Goal: Complete application form

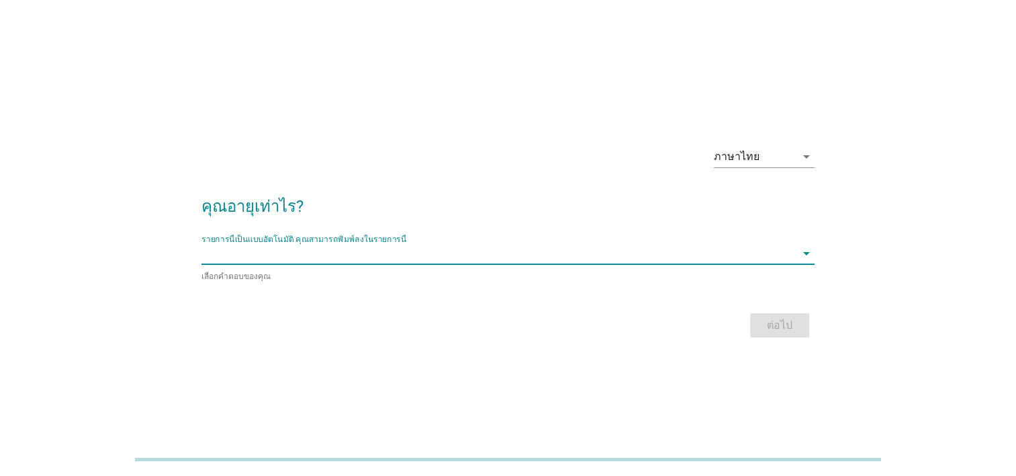
click at [633, 257] on input "รายการนี้เป็นแบบอัตโนมัติ คุณสามารถพิมพ์ลงในรายการนี้" at bounding box center [499, 252] width 594 height 21
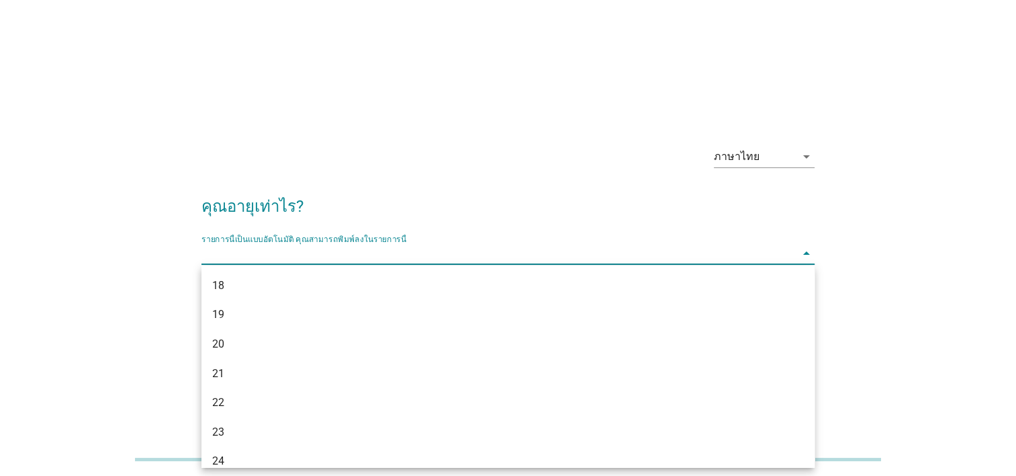
click at [435, 157] on div "ภาษาไทย arrow_drop_down" at bounding box center [508, 158] width 613 height 46
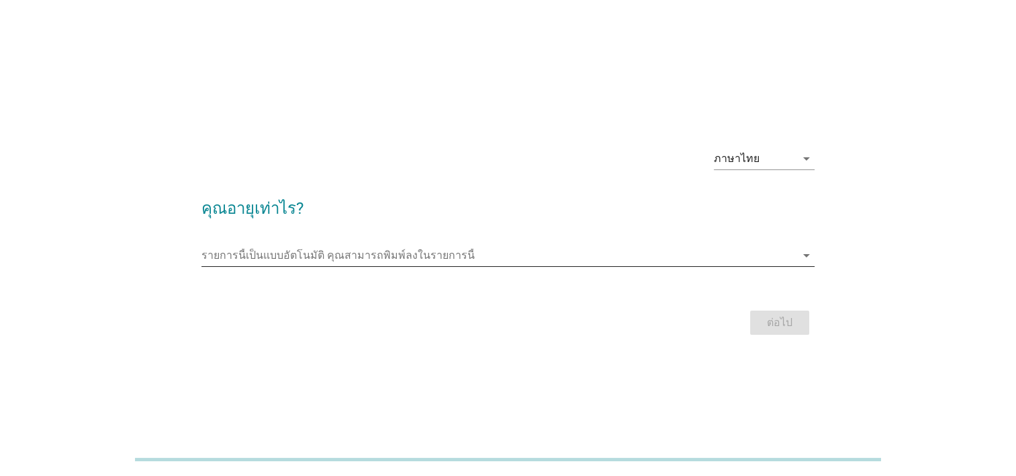
click at [405, 251] on input "รายการนี้เป็นแบบอัตโนมัติ คุณสามารถพิมพ์ลงในรายการนี้" at bounding box center [499, 254] width 594 height 21
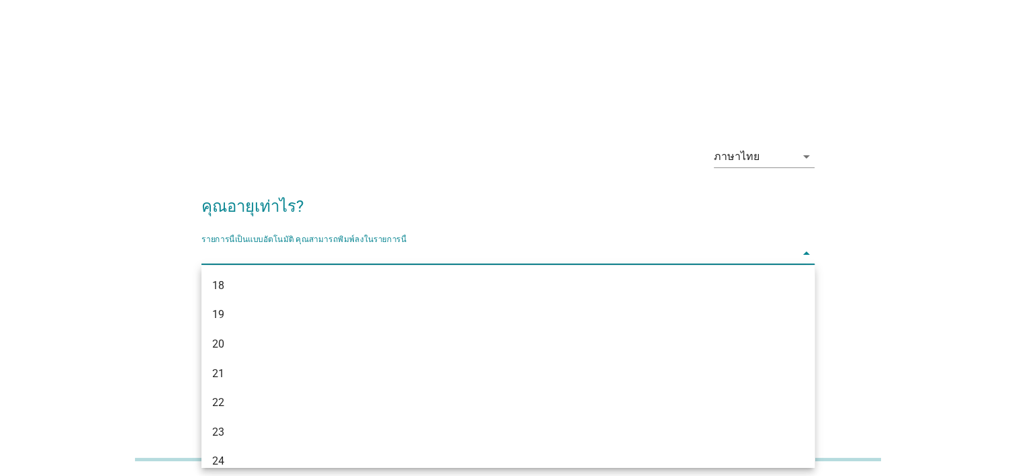
type input "ๅ"
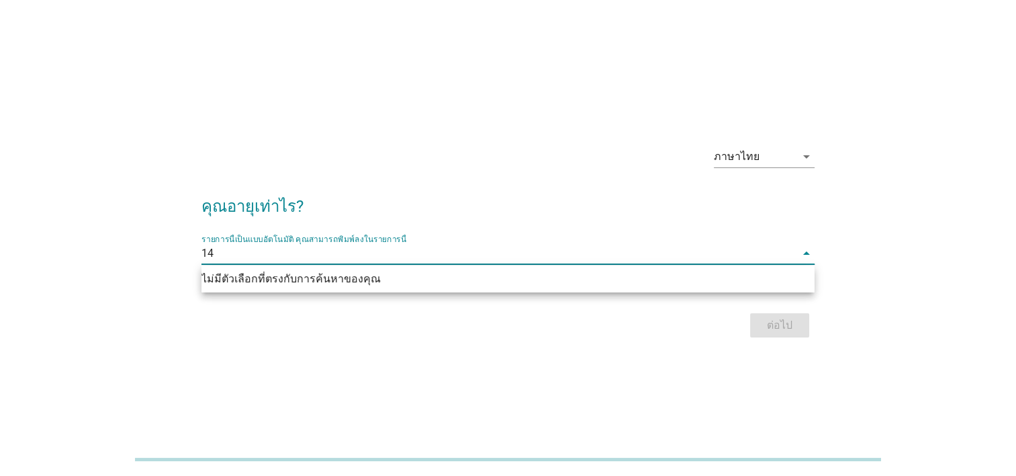
type input "1"
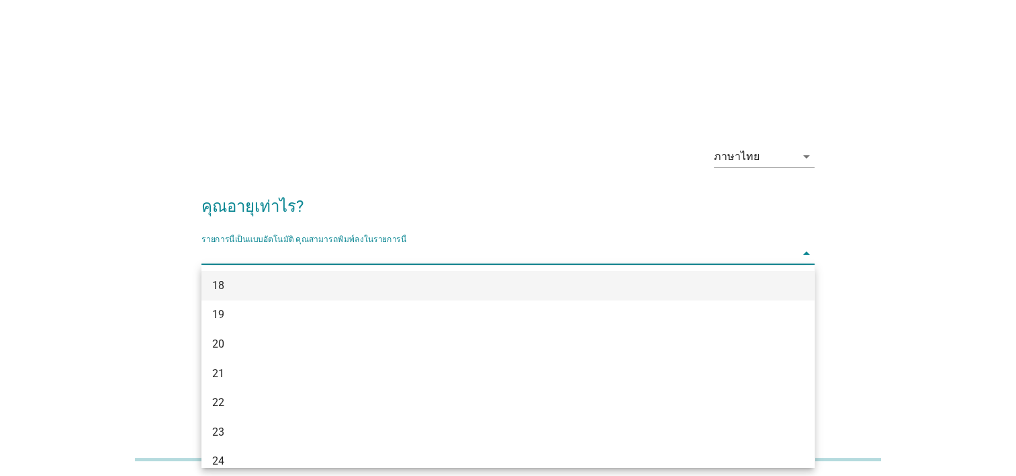
click at [389, 279] on div "18" at bounding box center [483, 285] width 543 height 16
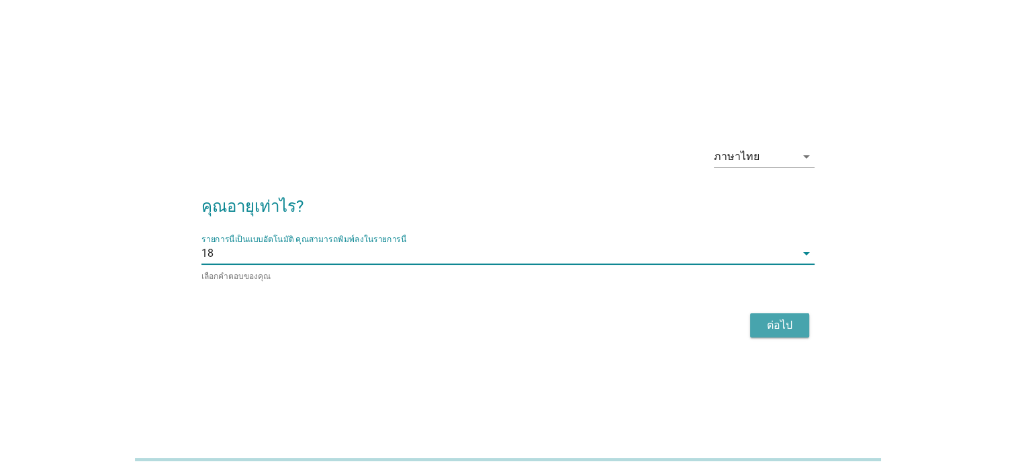
click at [776, 328] on div "ต่อไป" at bounding box center [780, 325] width 38 height 16
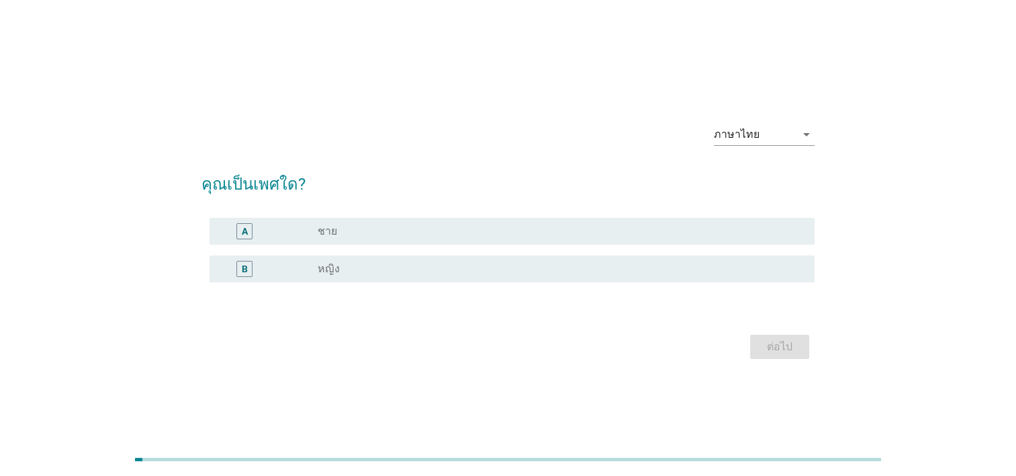
click at [392, 232] on div "radio_button_unchecked ชาย" at bounding box center [556, 230] width 476 height 13
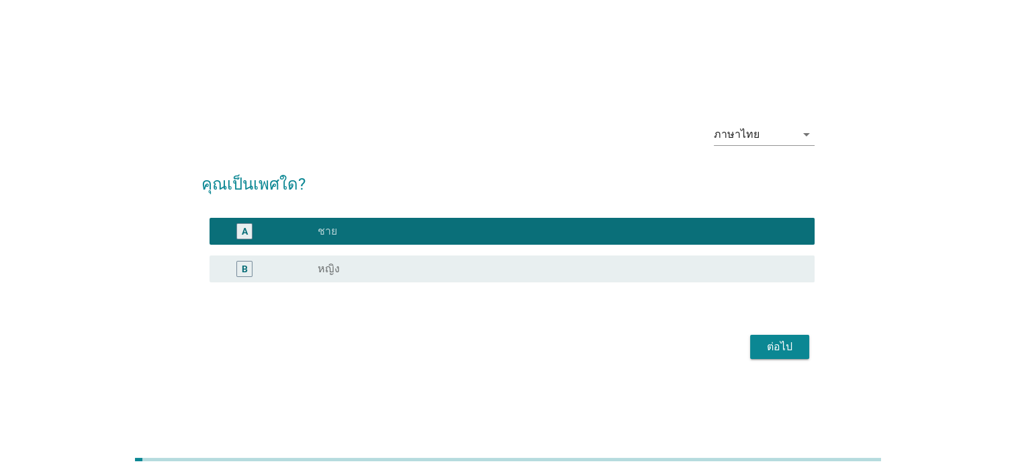
click at [775, 345] on div "ต่อไป" at bounding box center [780, 347] width 38 height 16
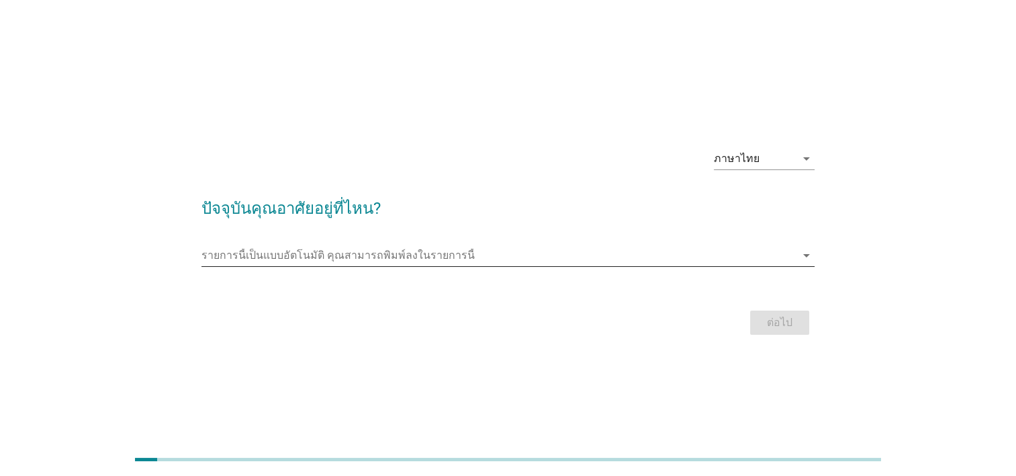
click at [473, 262] on input "รายการนี้เป็นแบบอัตโนมัติ คุณสามารถพิมพ์ลงในรายการนี้" at bounding box center [499, 254] width 594 height 21
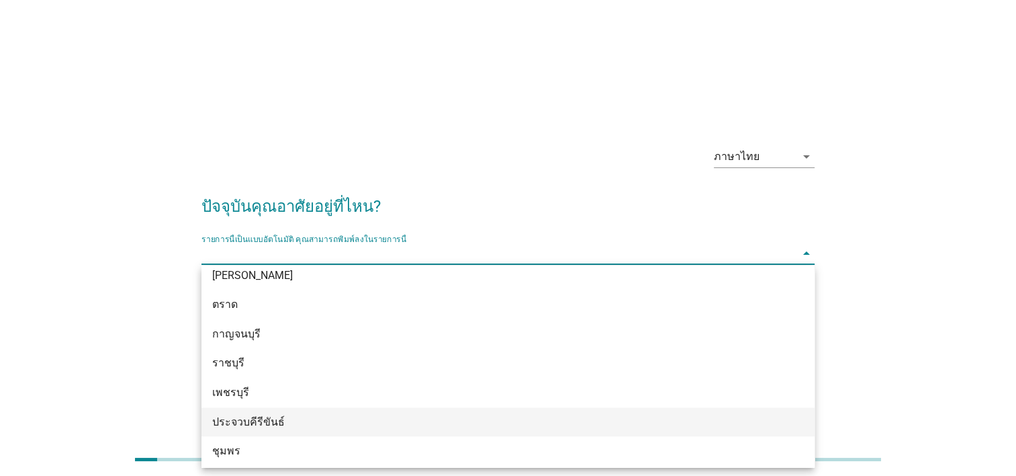
scroll to position [1746, 0]
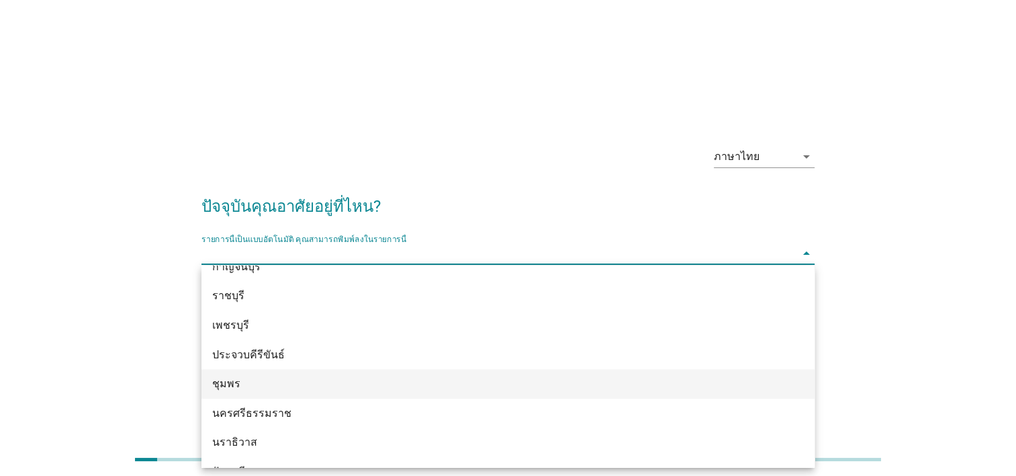
click at [326, 382] on div "ชุมพร" at bounding box center [483, 383] width 543 height 16
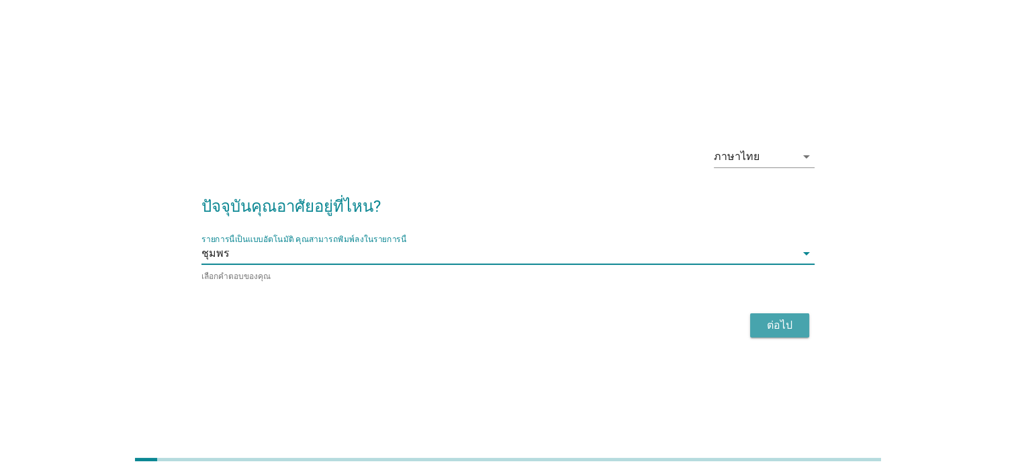
click at [786, 324] on div "ต่อไป" at bounding box center [780, 325] width 38 height 16
